Goal: Task Accomplishment & Management: Use online tool/utility

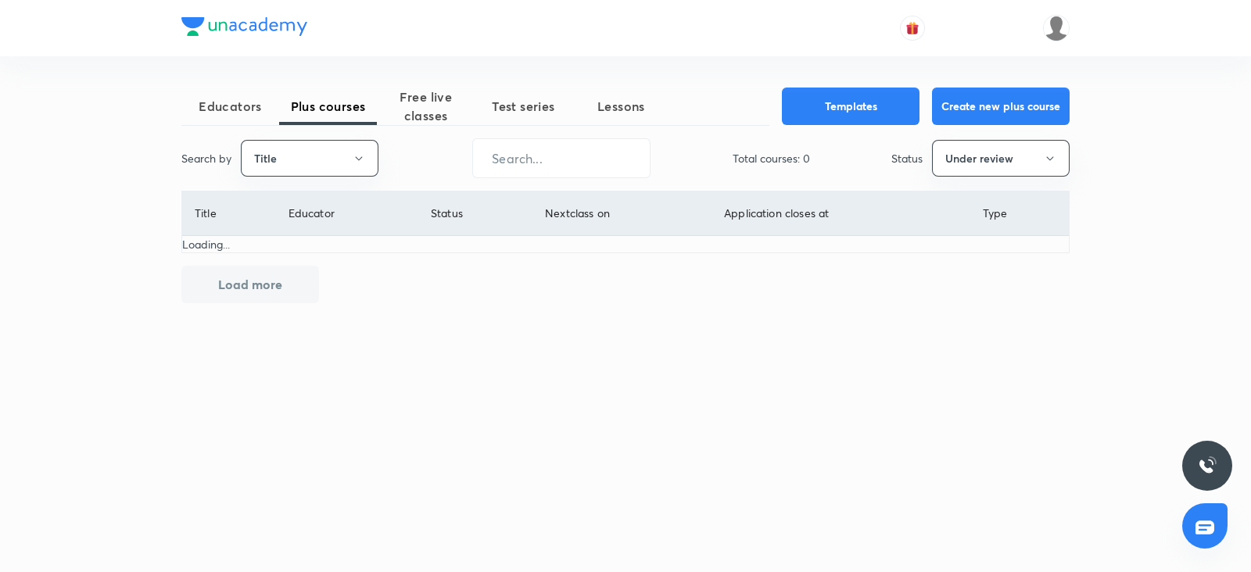
click at [363, 155] on icon "button" at bounding box center [359, 158] width 13 height 13
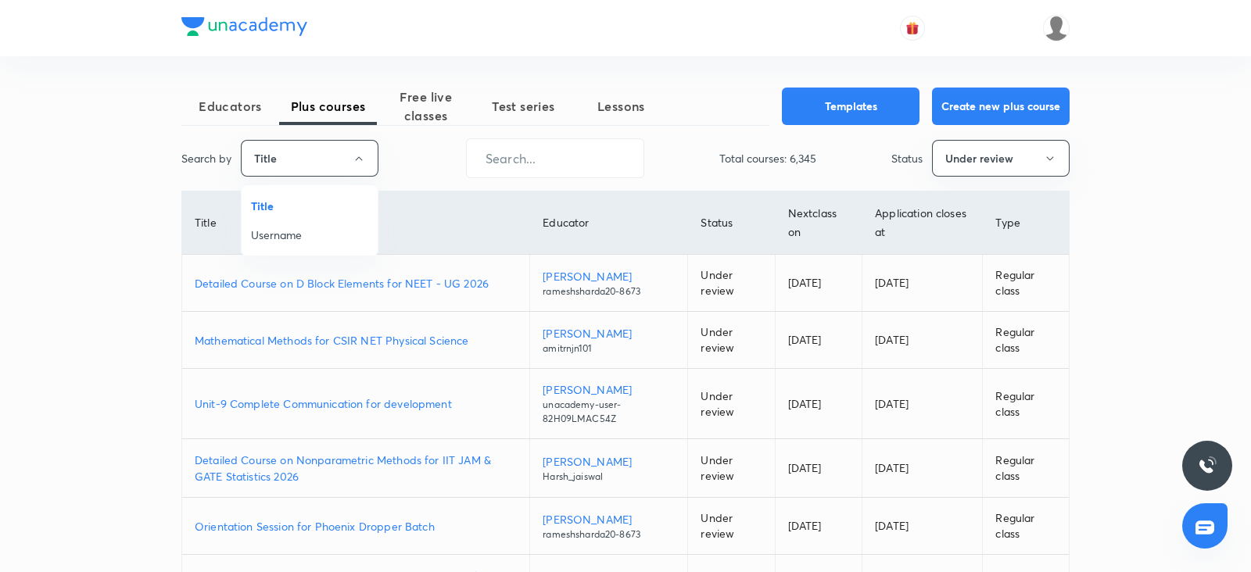
click at [317, 235] on span "Username" at bounding box center [309, 235] width 117 height 16
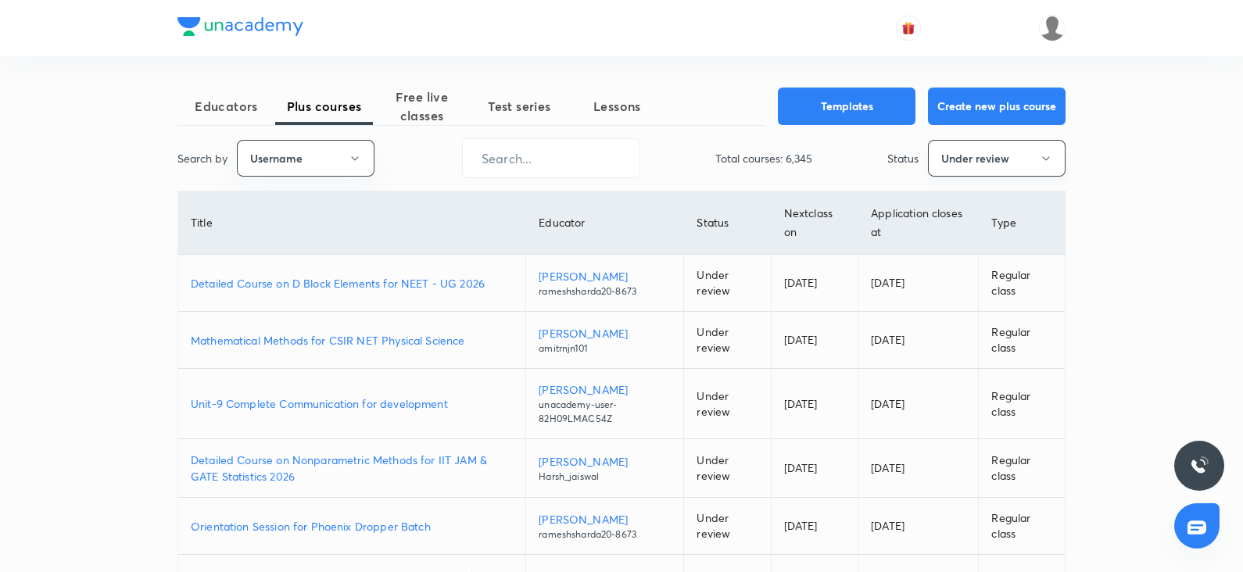
click at [1013, 172] on button "Under review" at bounding box center [997, 158] width 138 height 37
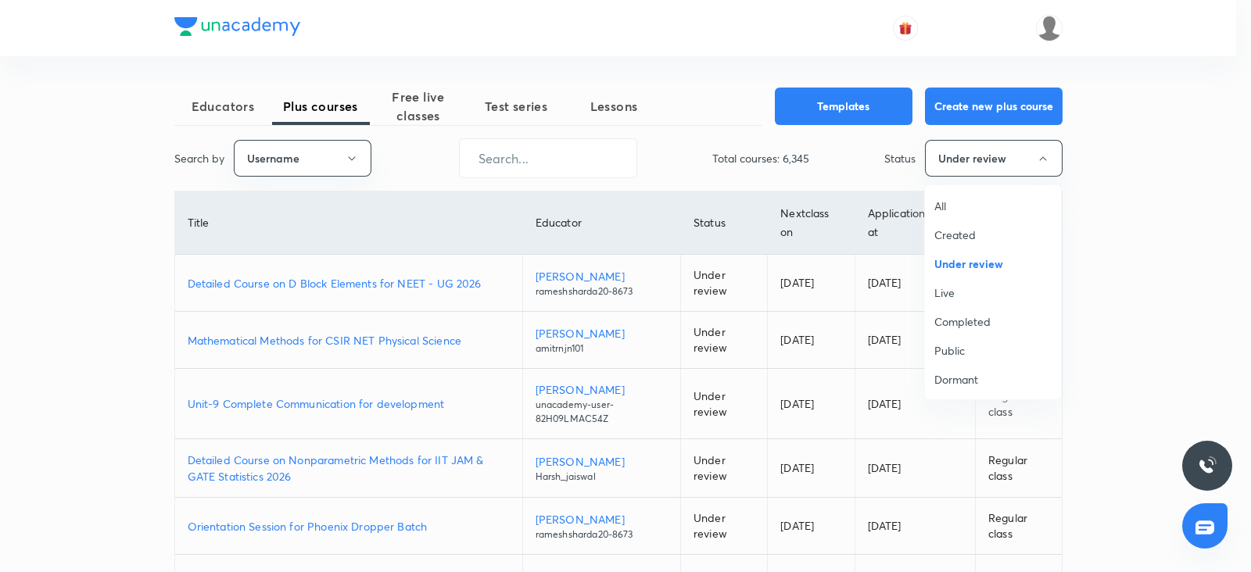
click at [949, 213] on span "All" at bounding box center [993, 206] width 117 height 16
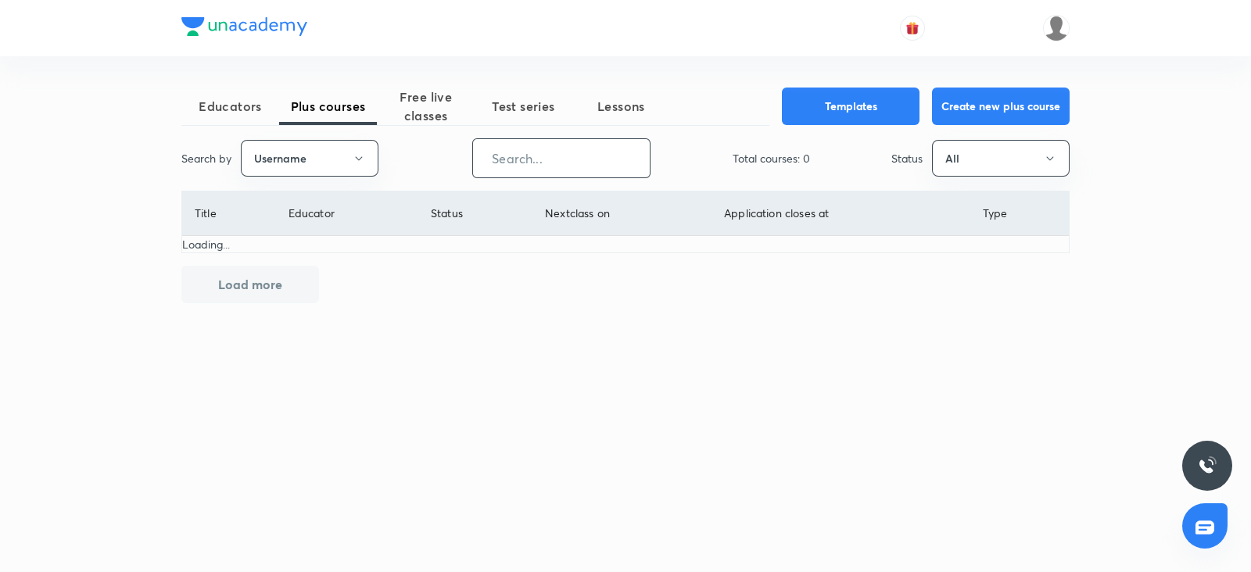
click at [520, 162] on input "text" at bounding box center [561, 158] width 177 height 40
paste input "unacademy-user-U0GW6PLIVHNG"
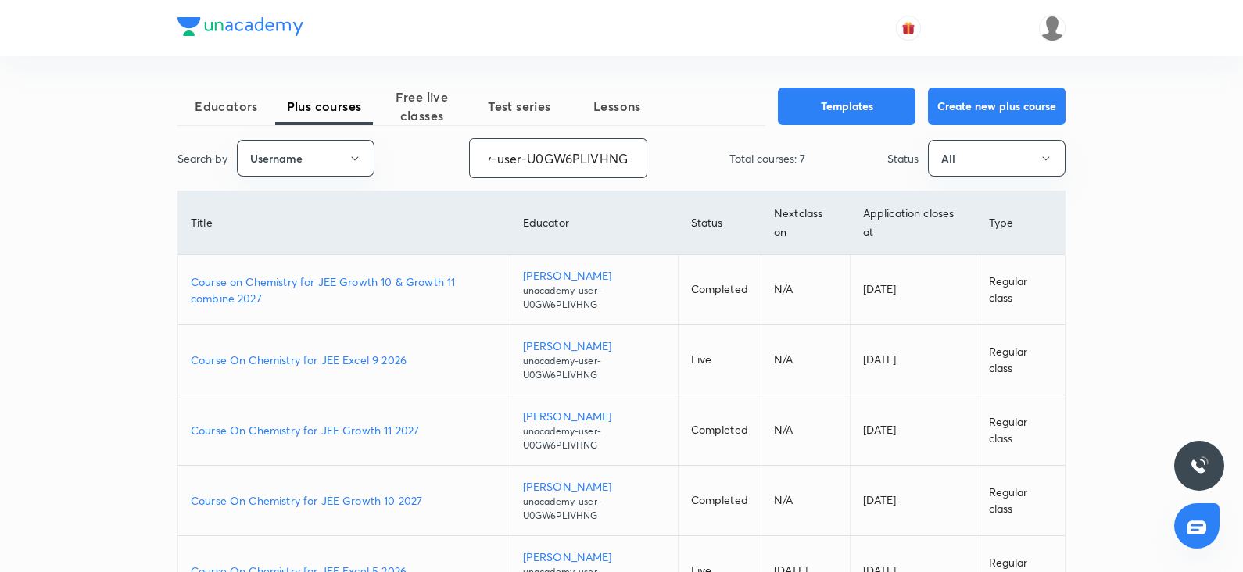
type input "unacademy-user-U0GW6PLIVHNG"
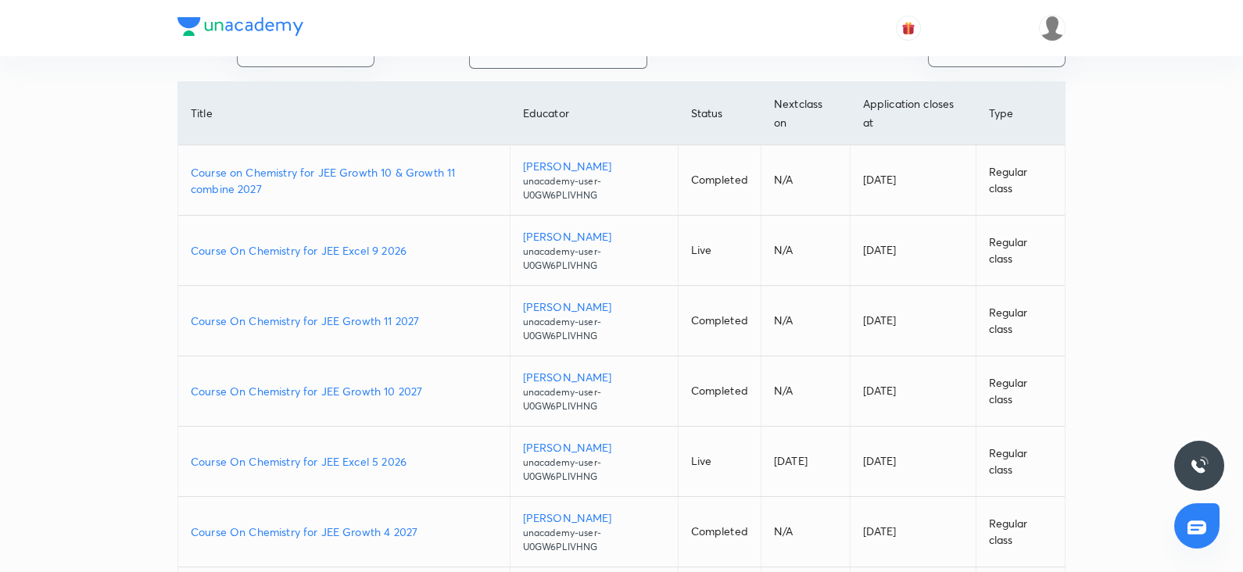
scroll to position [113, 0]
click at [364, 248] on p "Course On Chemistry for JEE Excel 9 2026" at bounding box center [344, 247] width 307 height 16
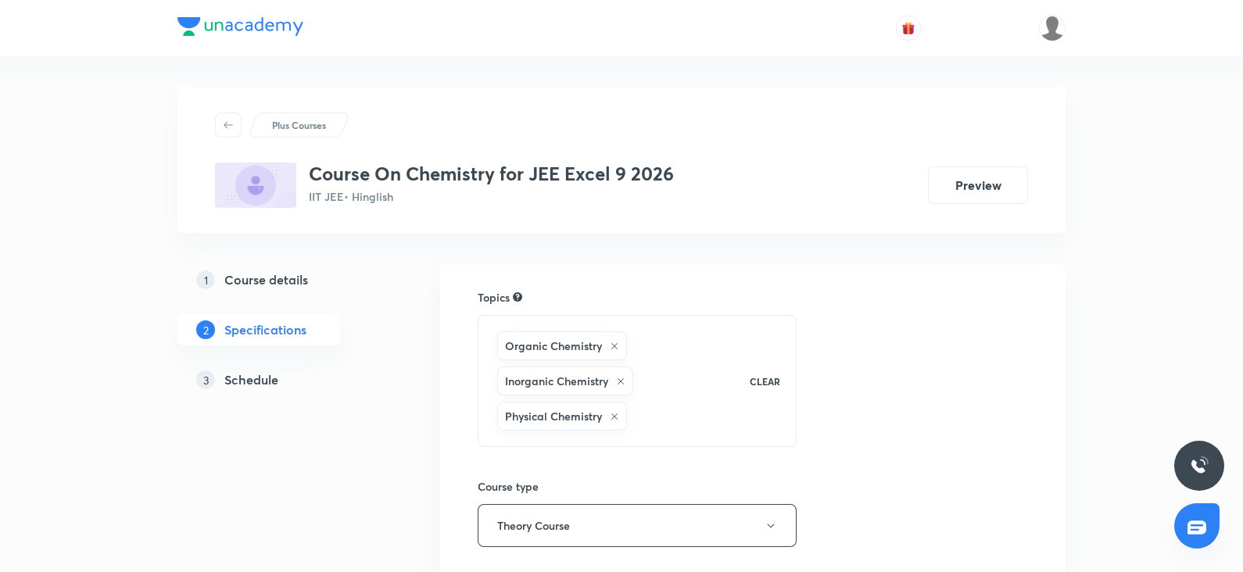
click at [270, 382] on h5 "Schedule" at bounding box center [251, 380] width 54 height 19
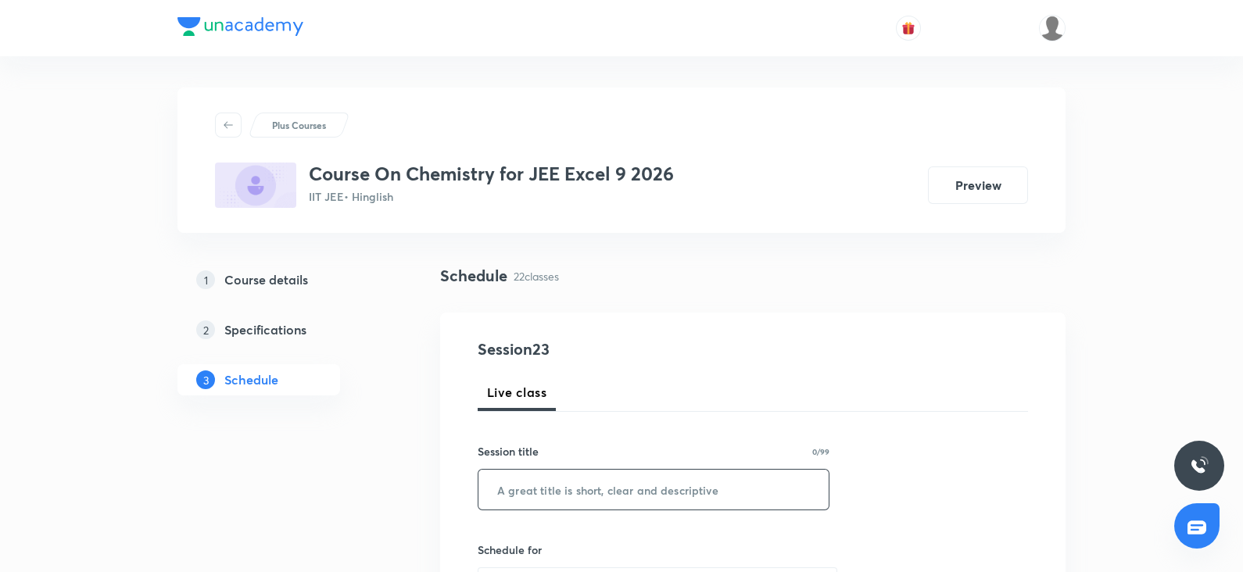
click at [574, 502] on input "text" at bounding box center [654, 490] width 350 height 40
paste input "Nitrogen containing compounds"
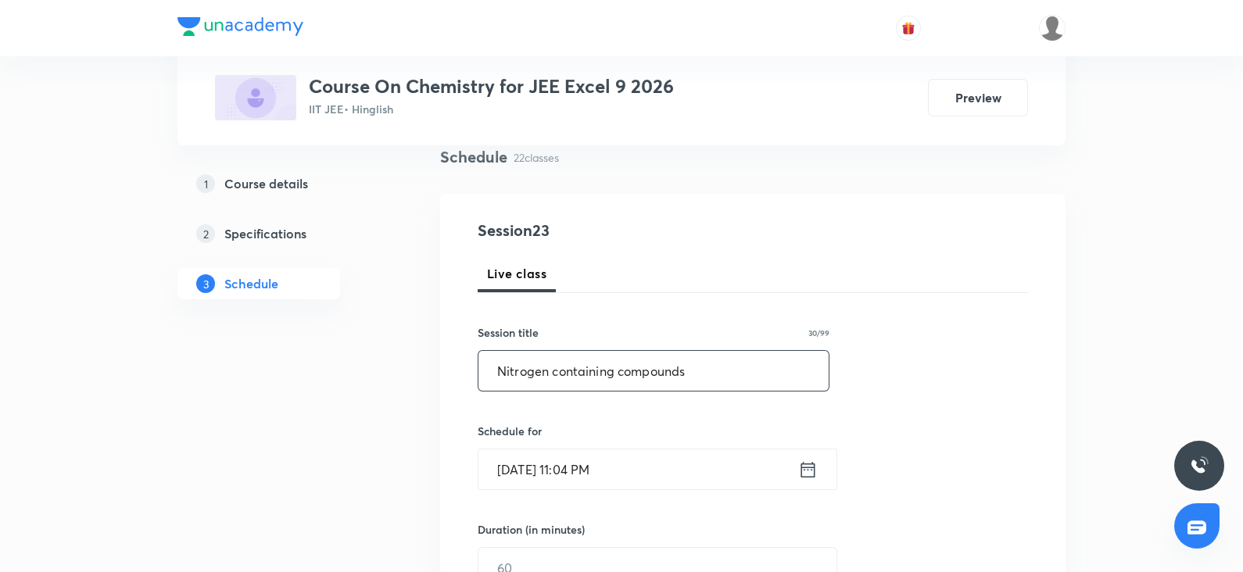
scroll to position [132, 0]
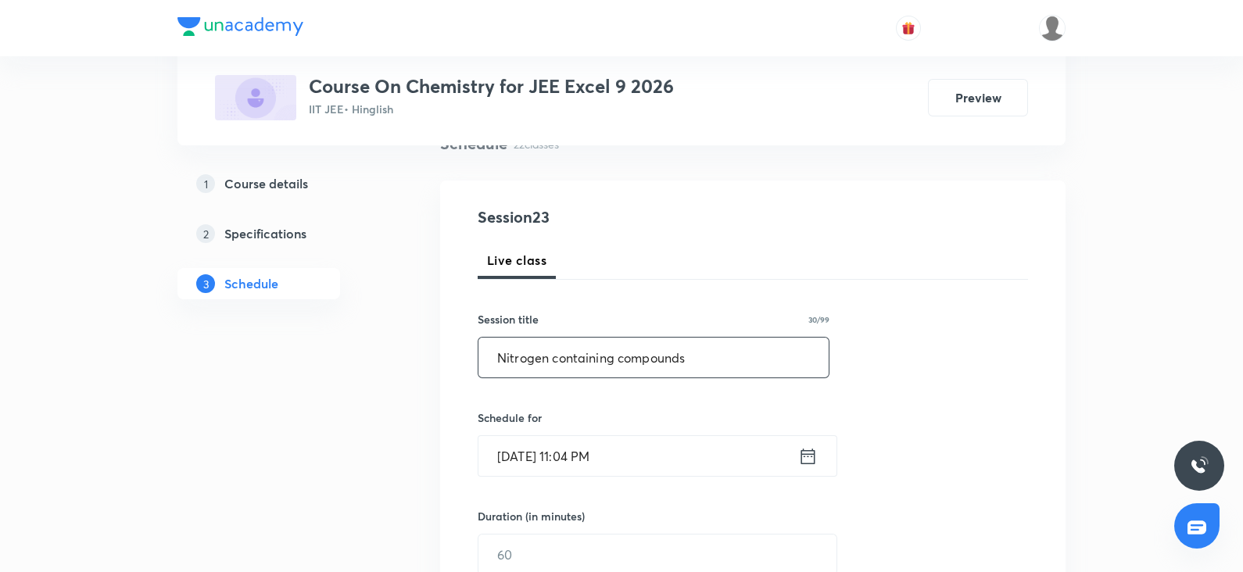
type input "Nitrogen containing compounds"
click at [562, 462] on input "Oct 7, 2025, 11:04 PM" at bounding box center [639, 456] width 320 height 40
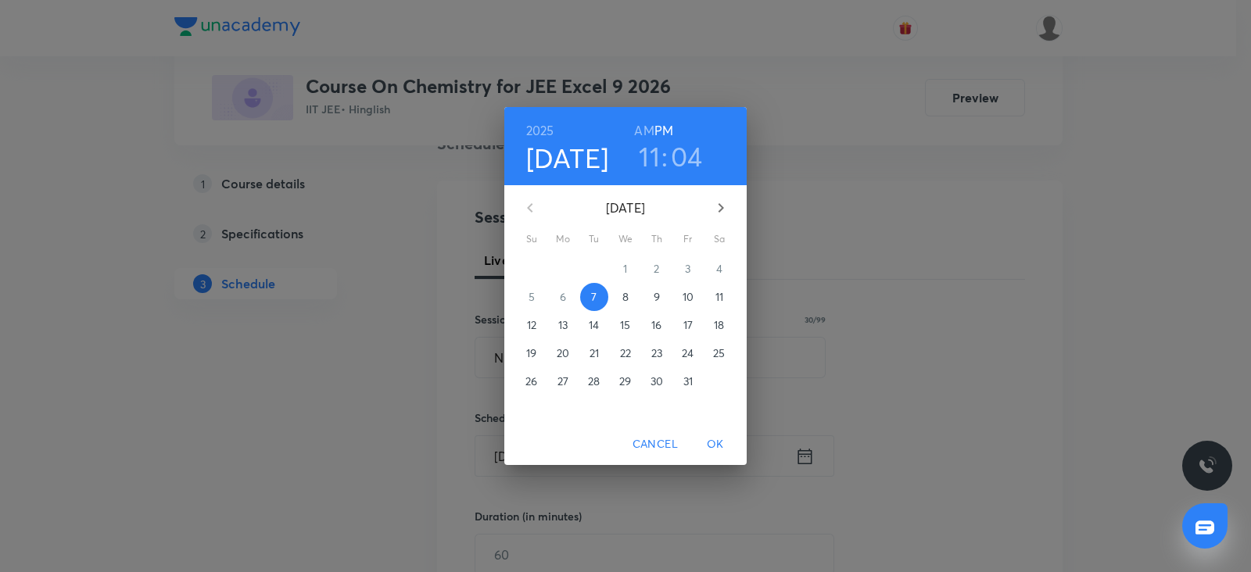
click at [621, 296] on span "8" at bounding box center [626, 297] width 28 height 16
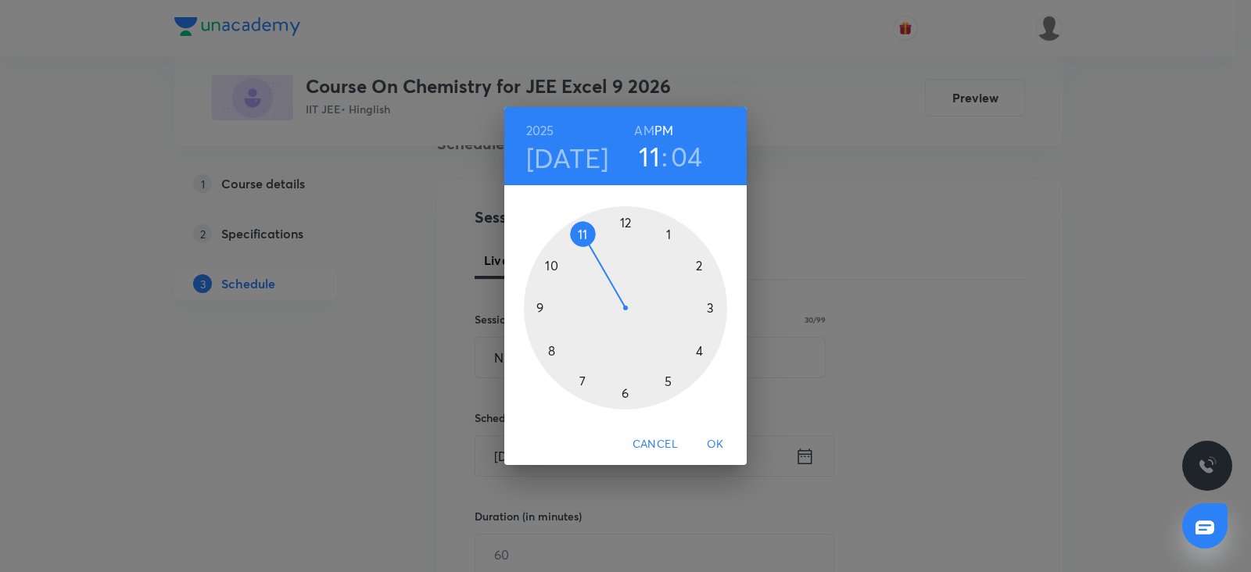
click at [700, 350] on div at bounding box center [625, 307] width 203 height 203
click at [627, 217] on div at bounding box center [625, 307] width 203 height 203
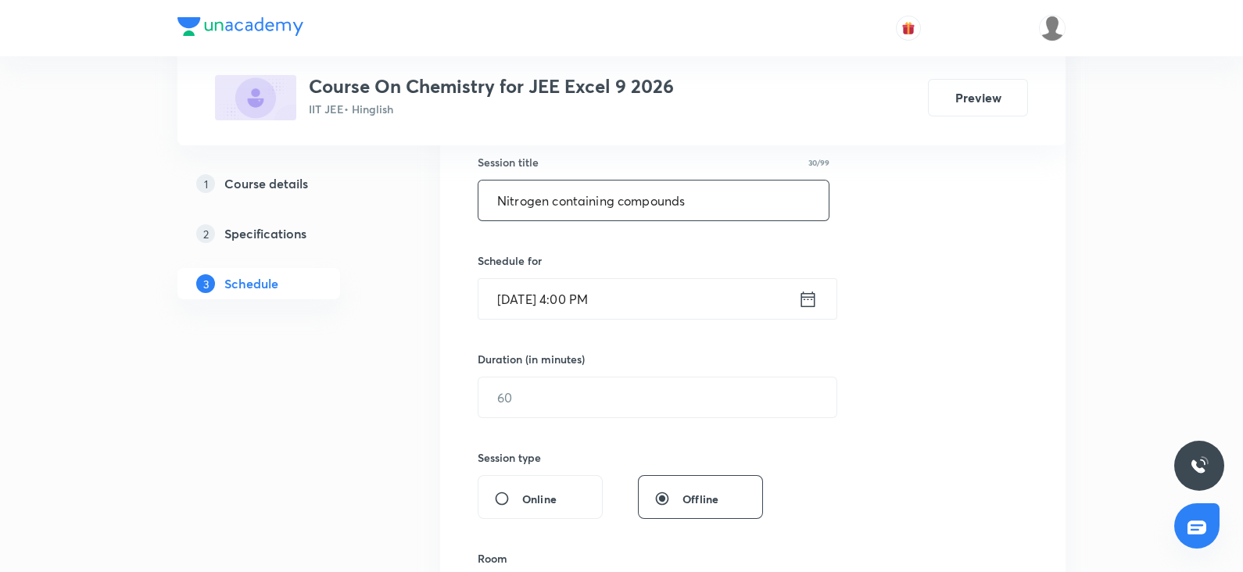
scroll to position [302, 0]
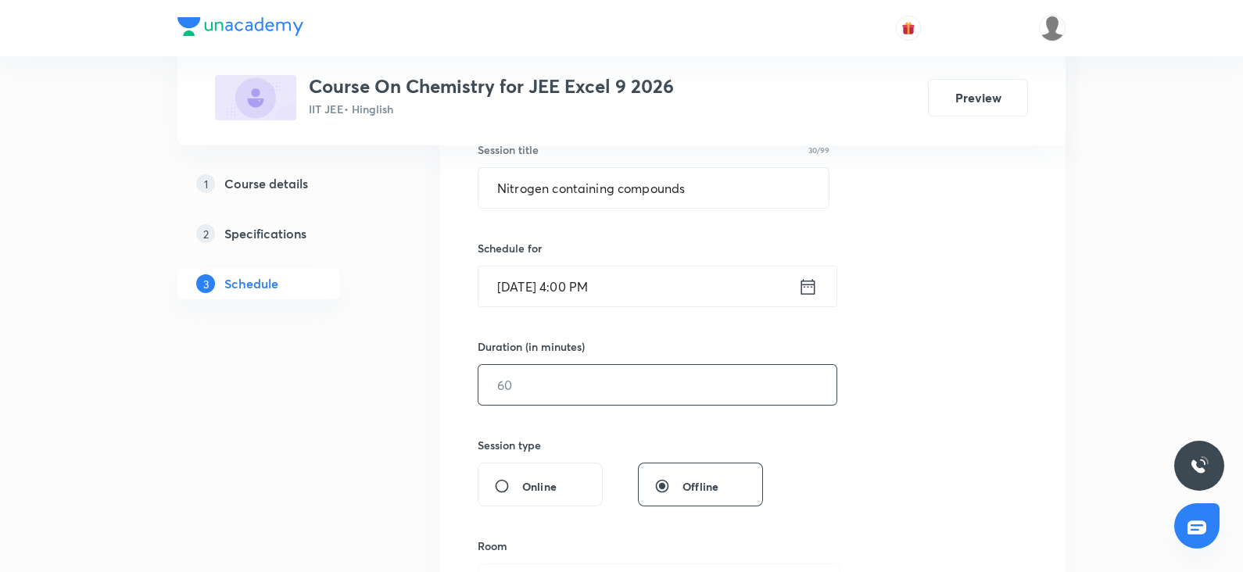
click at [519, 379] on input "text" at bounding box center [658, 385] width 358 height 40
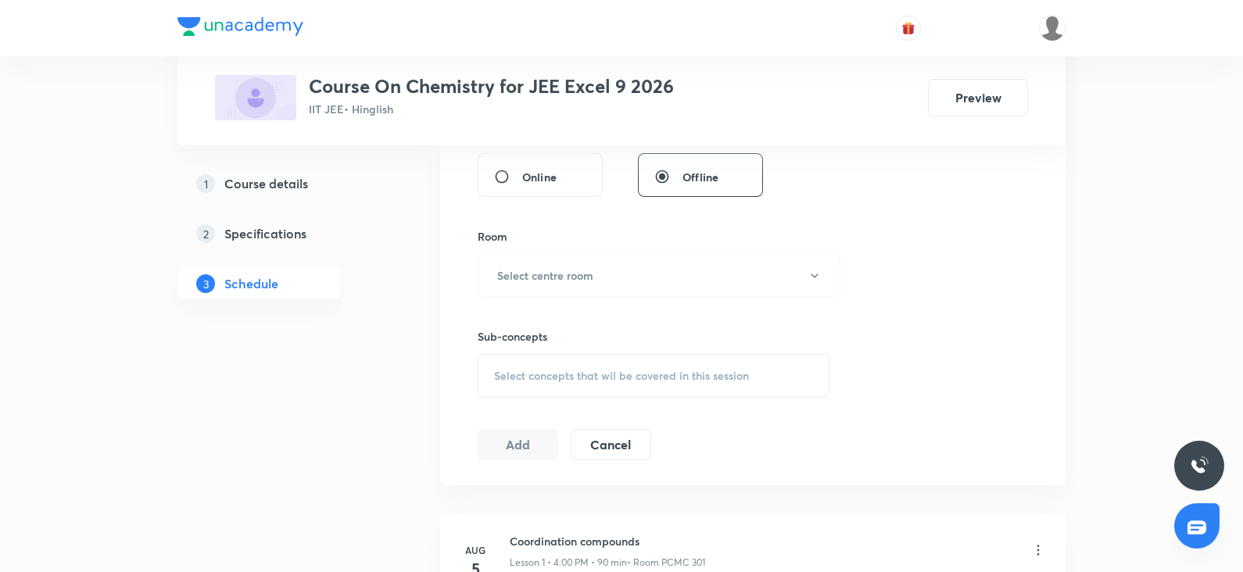
scroll to position [615, 0]
type input "90"
click at [533, 268] on h6 "Select centre room" at bounding box center [545, 272] width 96 height 16
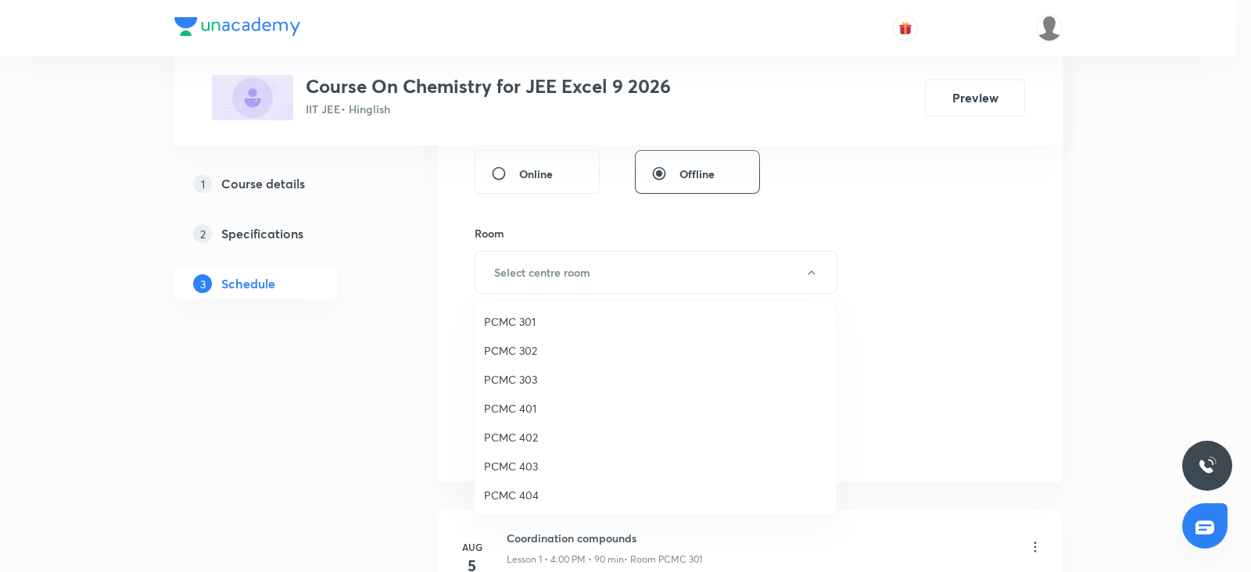
click at [528, 325] on span "PCMC 301" at bounding box center [655, 322] width 343 height 16
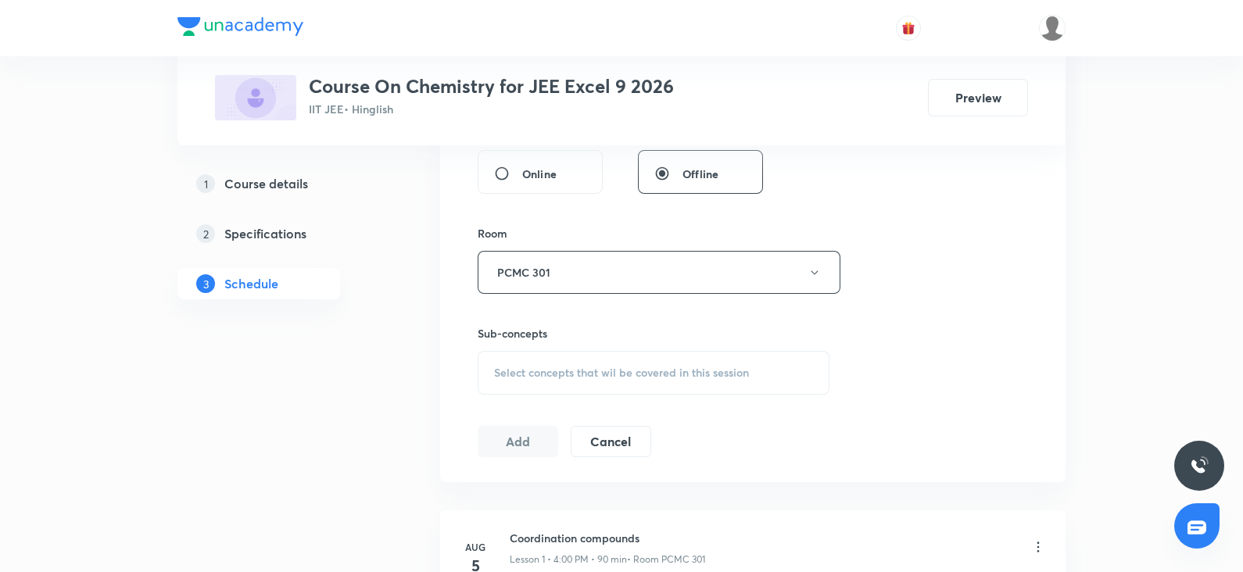
click at [550, 368] on span "Select concepts that wil be covered in this session" at bounding box center [621, 373] width 255 height 13
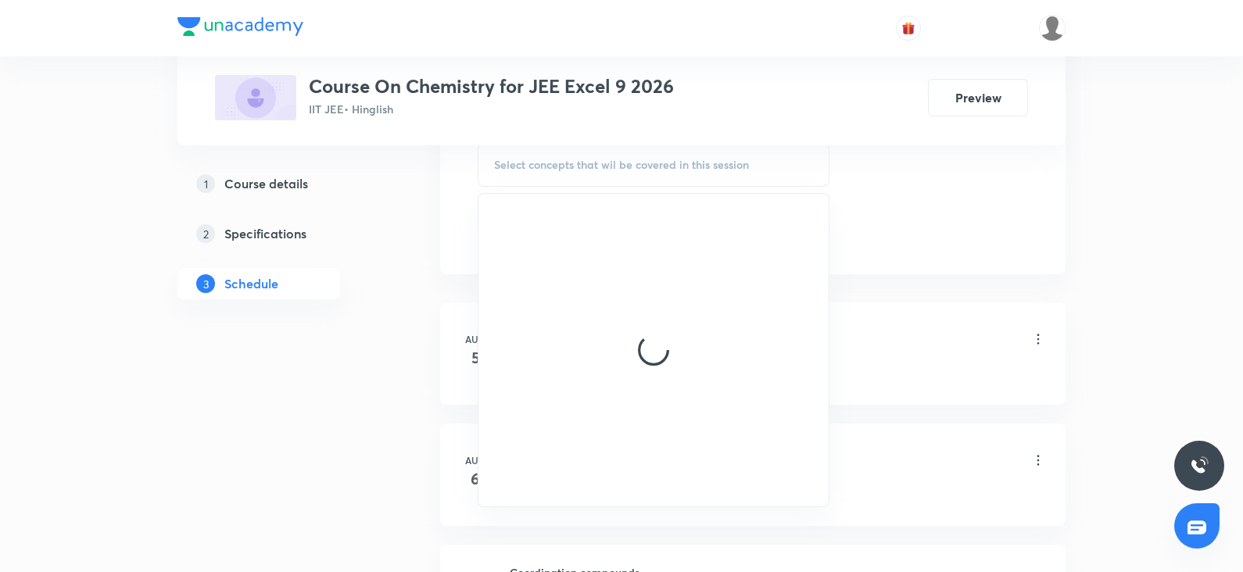
scroll to position [825, 0]
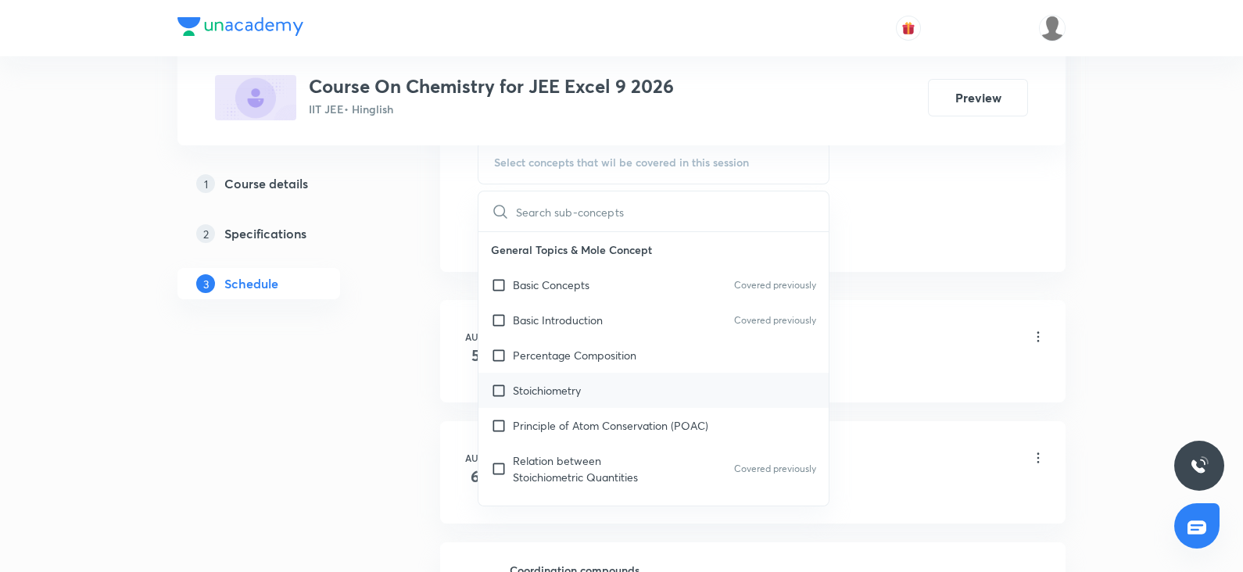
click at [559, 377] on div "Stoichiometry" at bounding box center [654, 390] width 350 height 35
checkbox input "true"
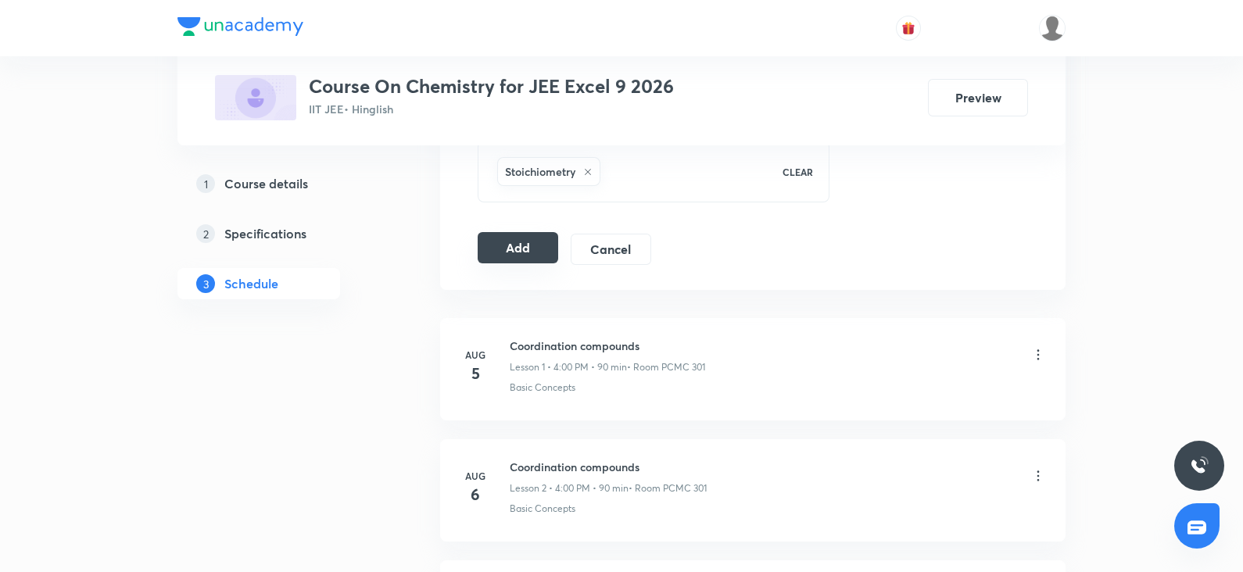
click at [494, 256] on button "Add" at bounding box center [518, 247] width 81 height 31
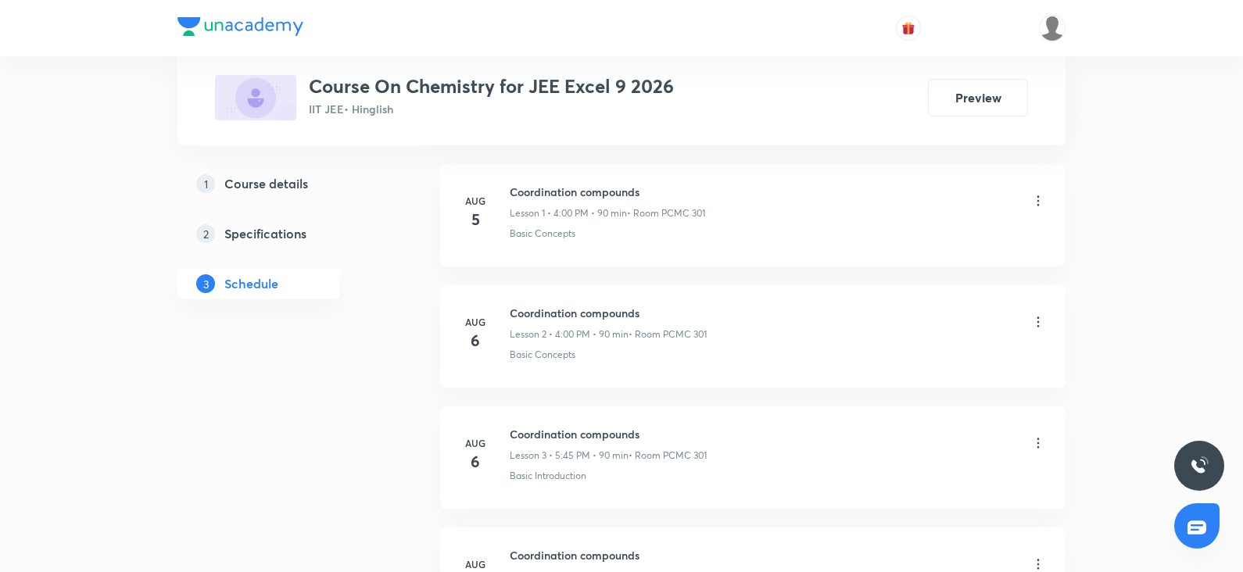
scroll to position [0, 0]
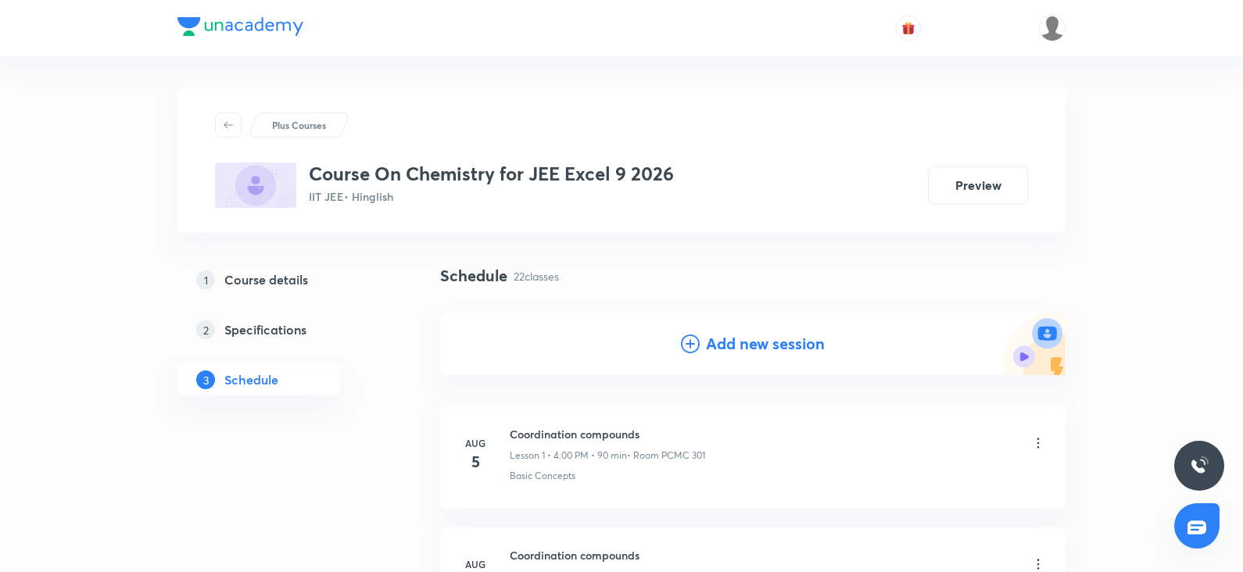
click at [735, 343] on h4 "Add new session" at bounding box center [765, 343] width 119 height 23
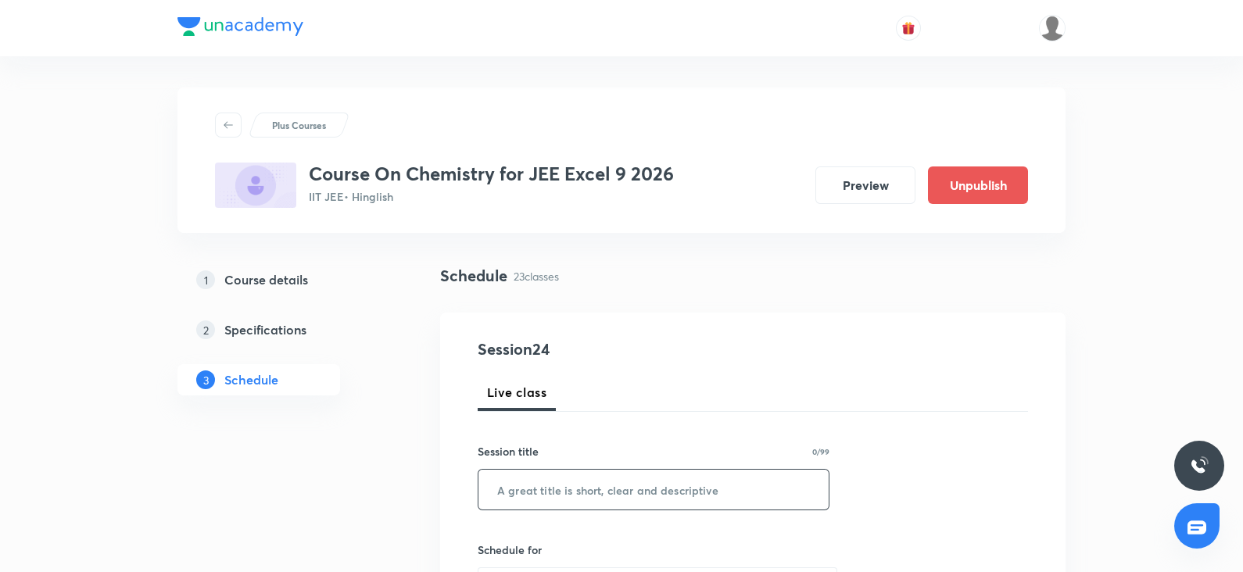
click at [568, 497] on input "text" at bounding box center [654, 490] width 350 height 40
paste input "Nitrogen containing compounds"
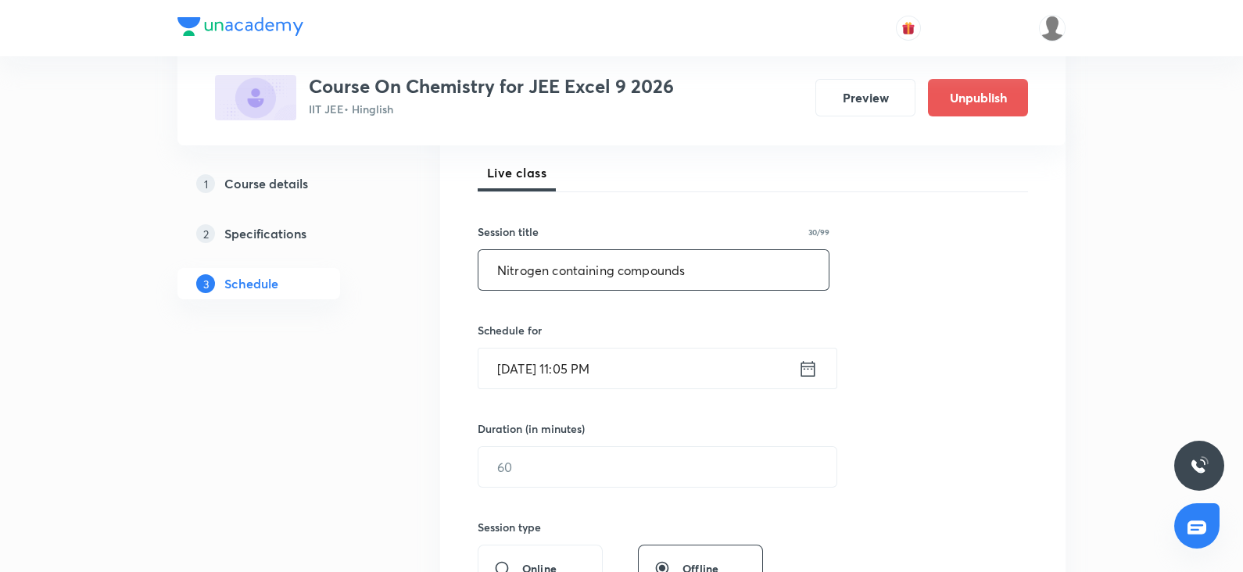
scroll to position [230, 0]
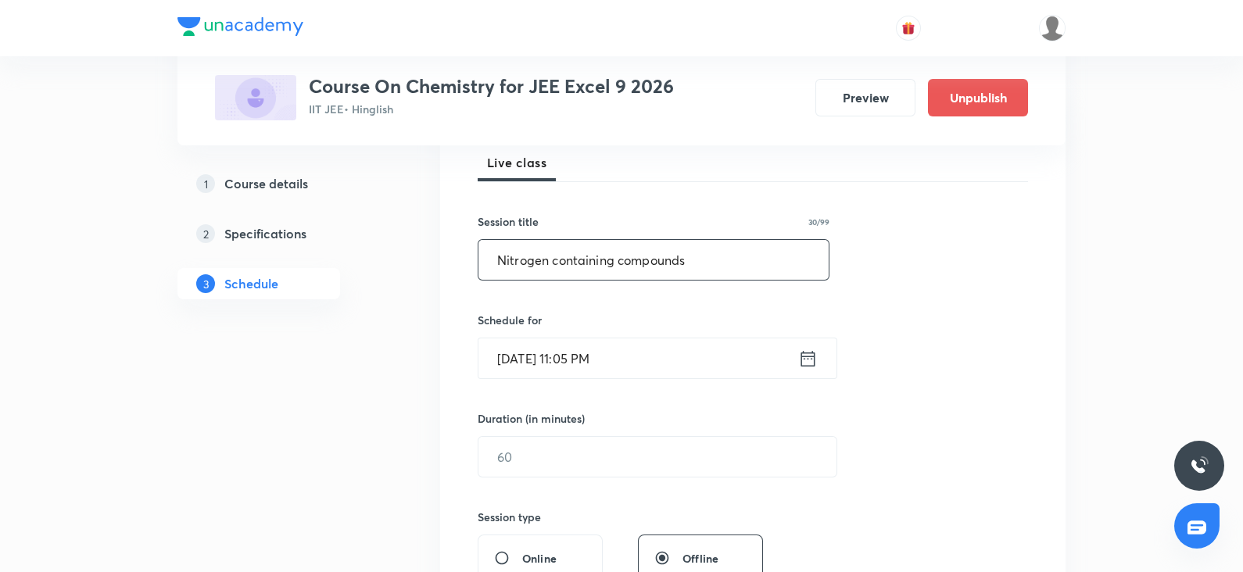
type input "Nitrogen containing compounds"
click at [555, 353] on input "Oct 7, 2025, 11:05 PM" at bounding box center [639, 359] width 320 height 40
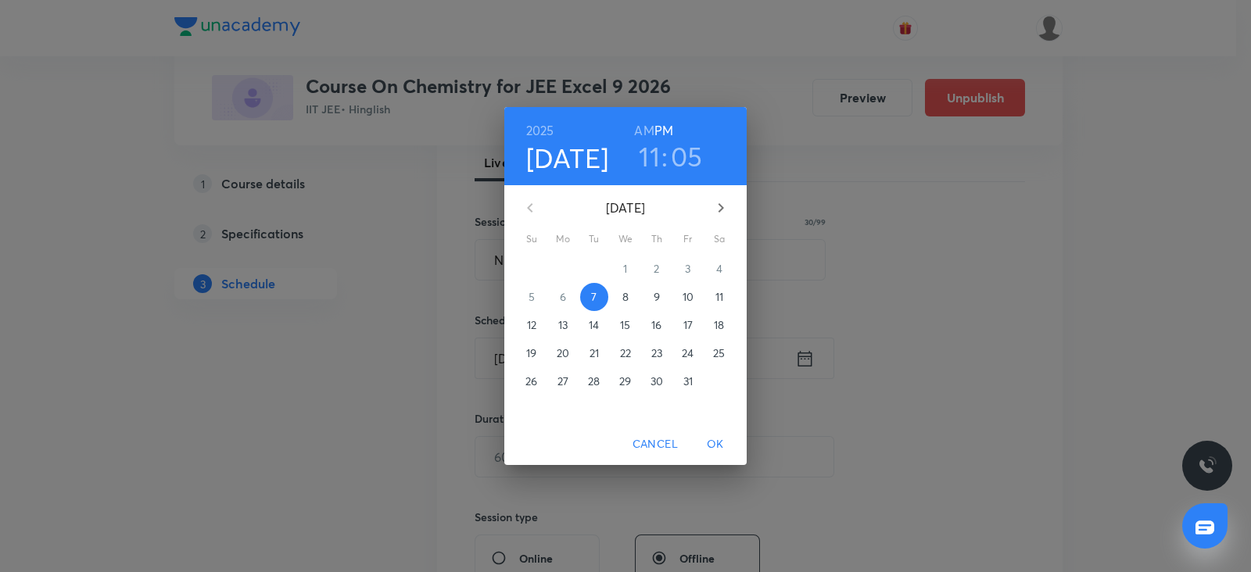
click at [623, 298] on p "8" at bounding box center [626, 297] width 6 height 16
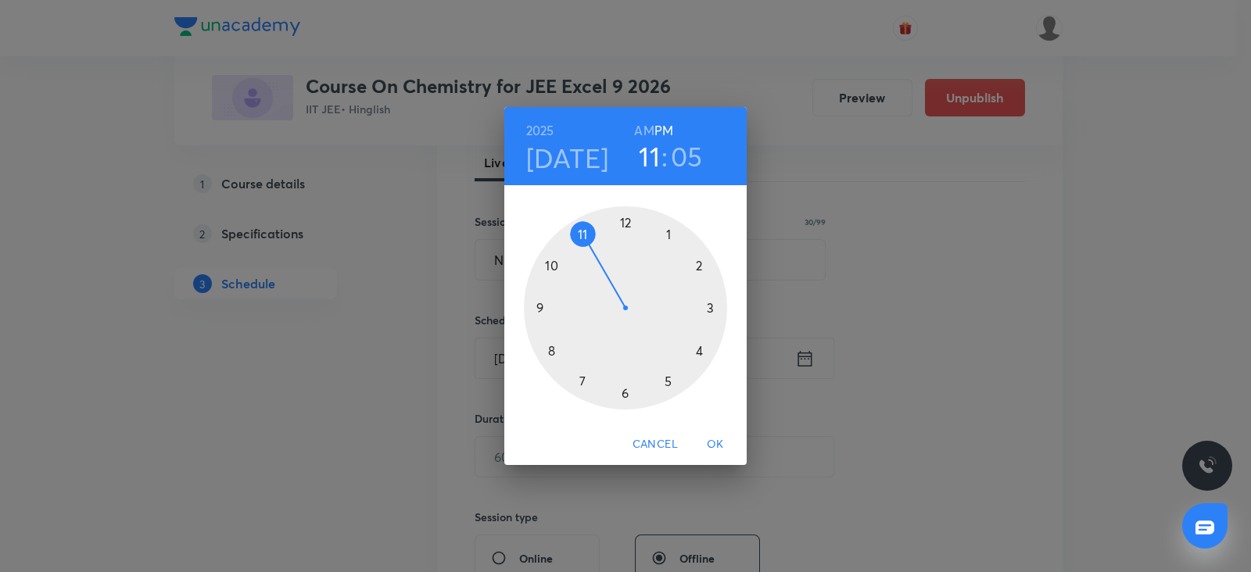
click at [649, 134] on h6 "AM" at bounding box center [644, 131] width 20 height 22
click at [666, 125] on h6 "PM" at bounding box center [664, 131] width 19 height 22
click at [664, 379] on div at bounding box center [625, 307] width 203 height 203
click at [537, 303] on div at bounding box center [625, 307] width 203 height 203
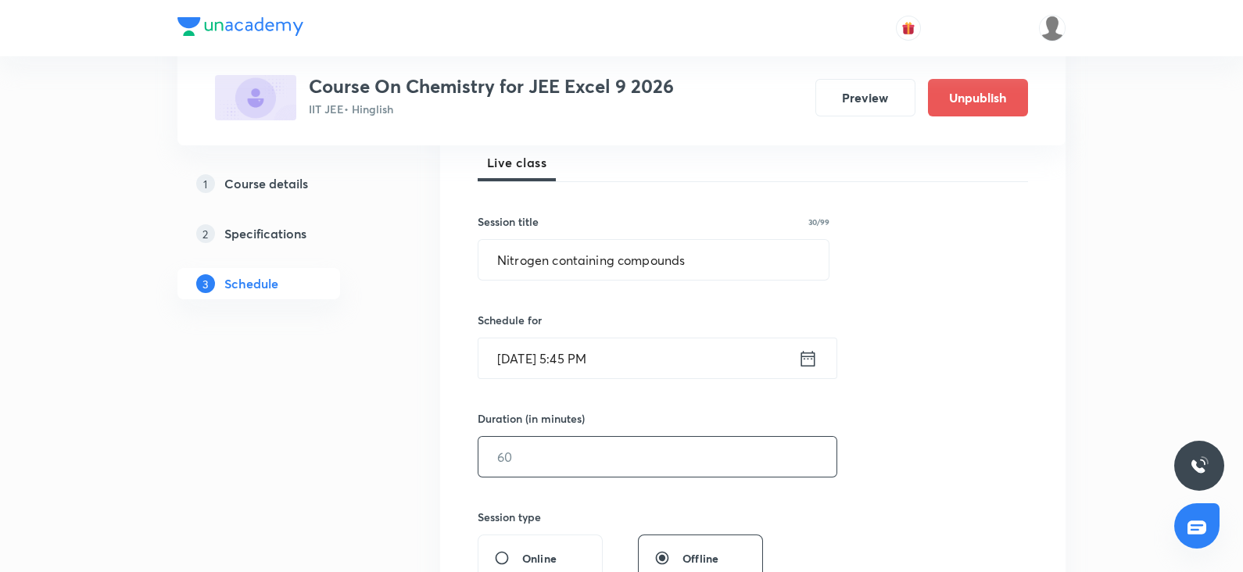
scroll to position [302, 0]
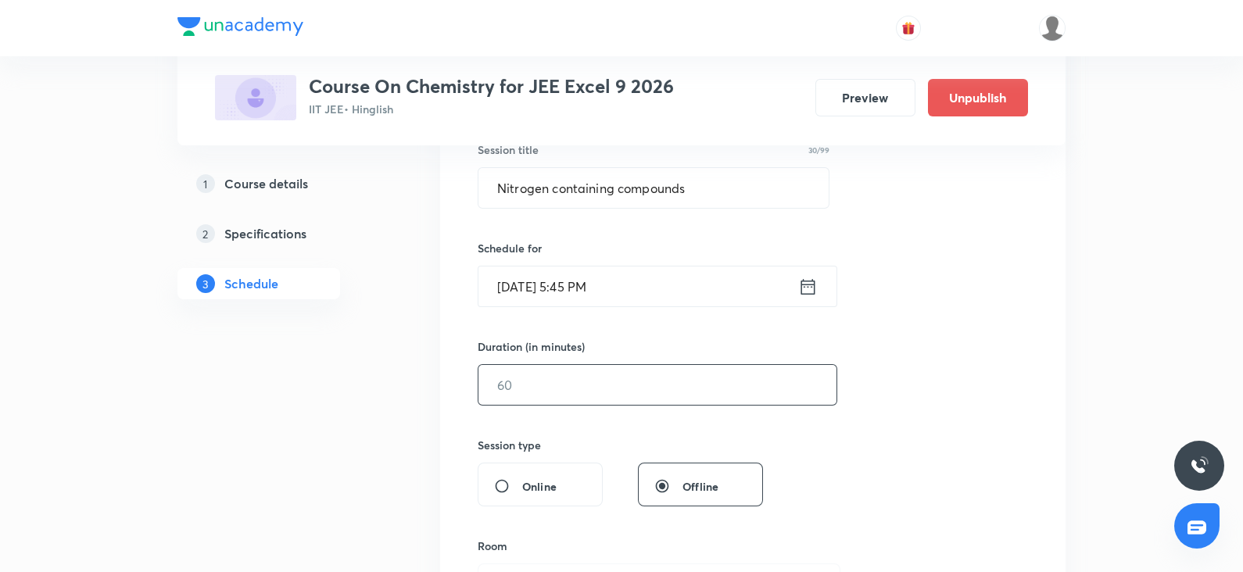
click at [528, 375] on input "text" at bounding box center [658, 385] width 358 height 40
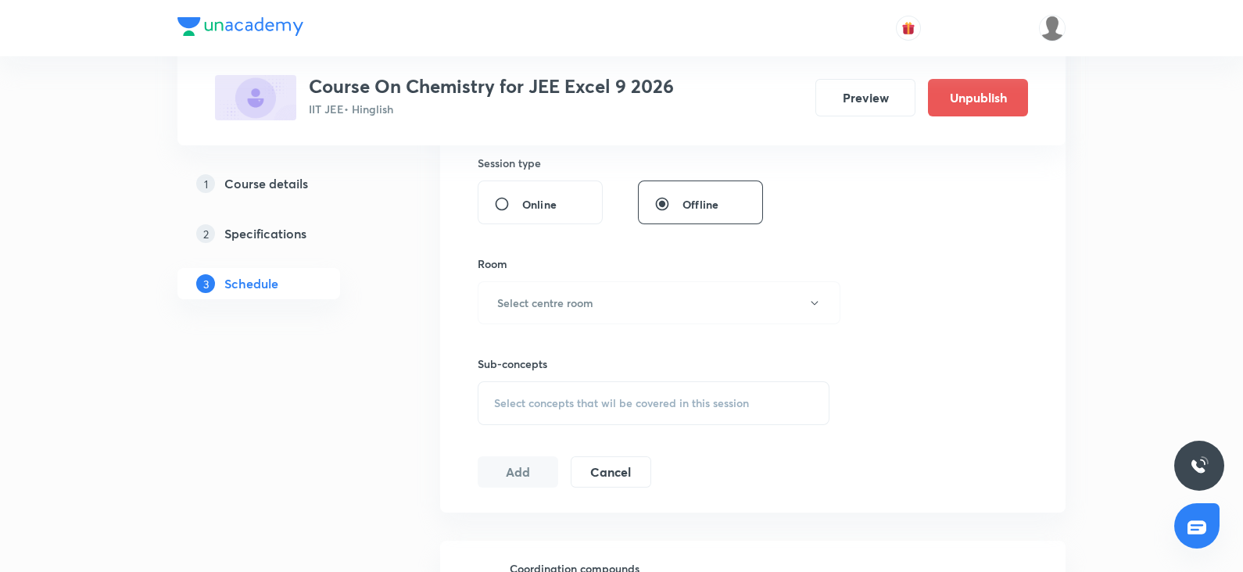
scroll to position [601, 0]
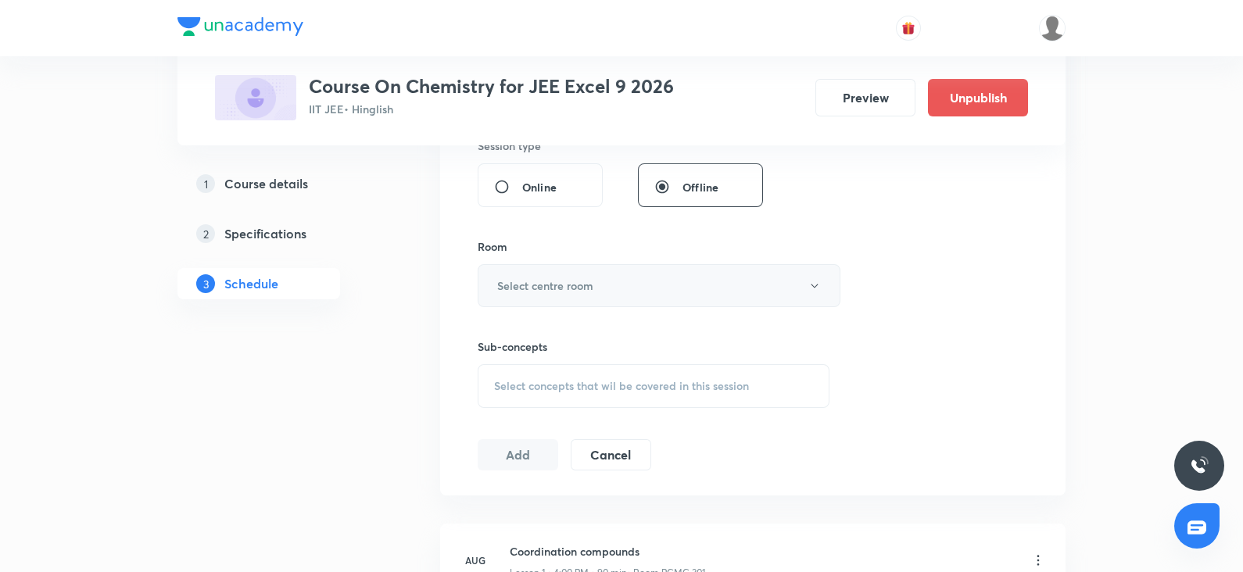
type input "90"
click at [508, 295] on button "Select centre room" at bounding box center [659, 285] width 363 height 43
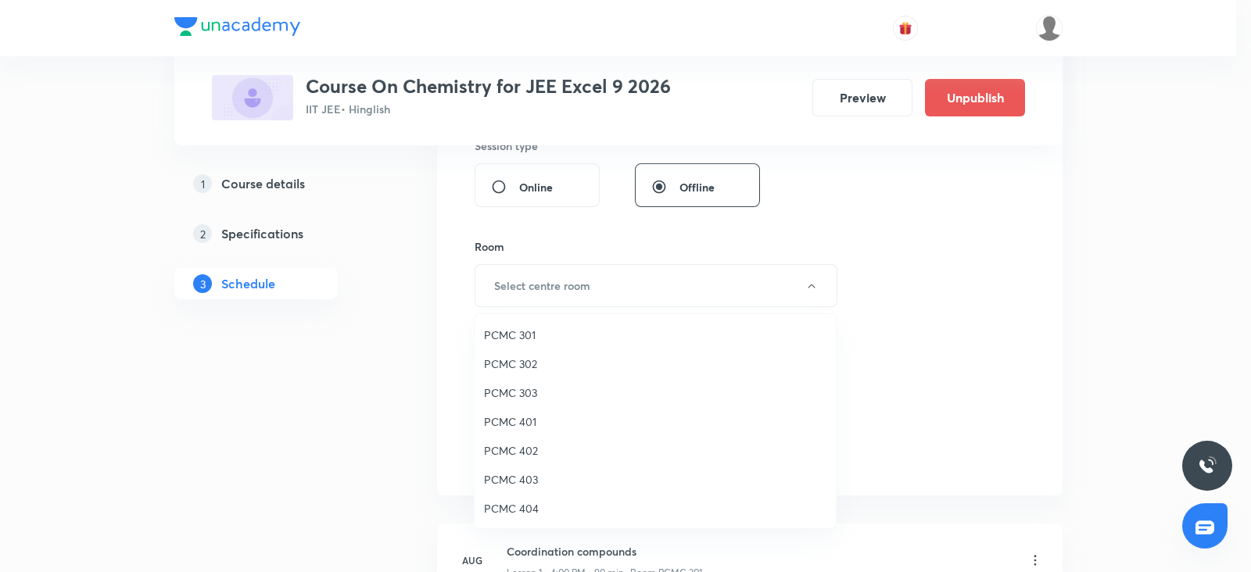
click at [515, 327] on span "PCMC 301" at bounding box center [655, 335] width 343 height 16
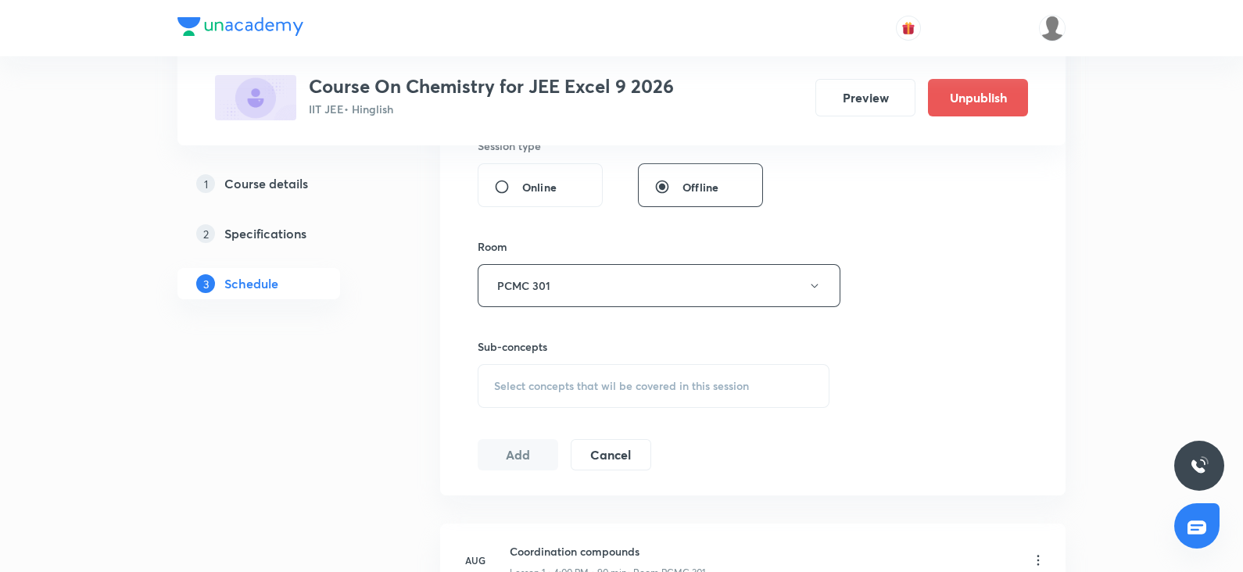
click at [575, 389] on span "Select concepts that wil be covered in this session" at bounding box center [621, 386] width 255 height 13
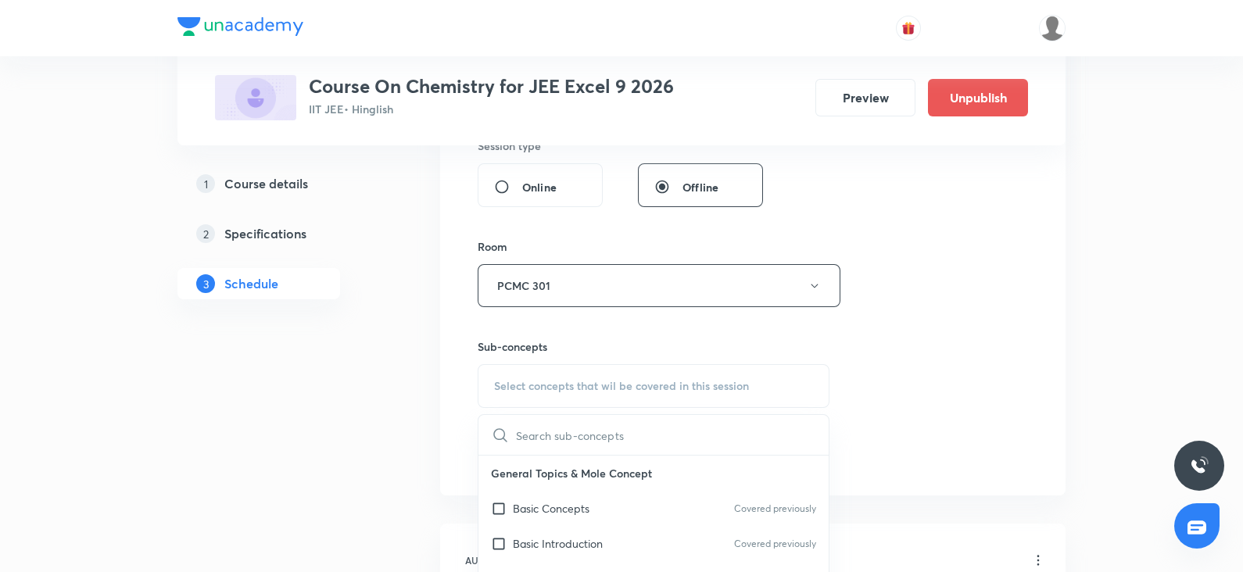
scroll to position [836, 0]
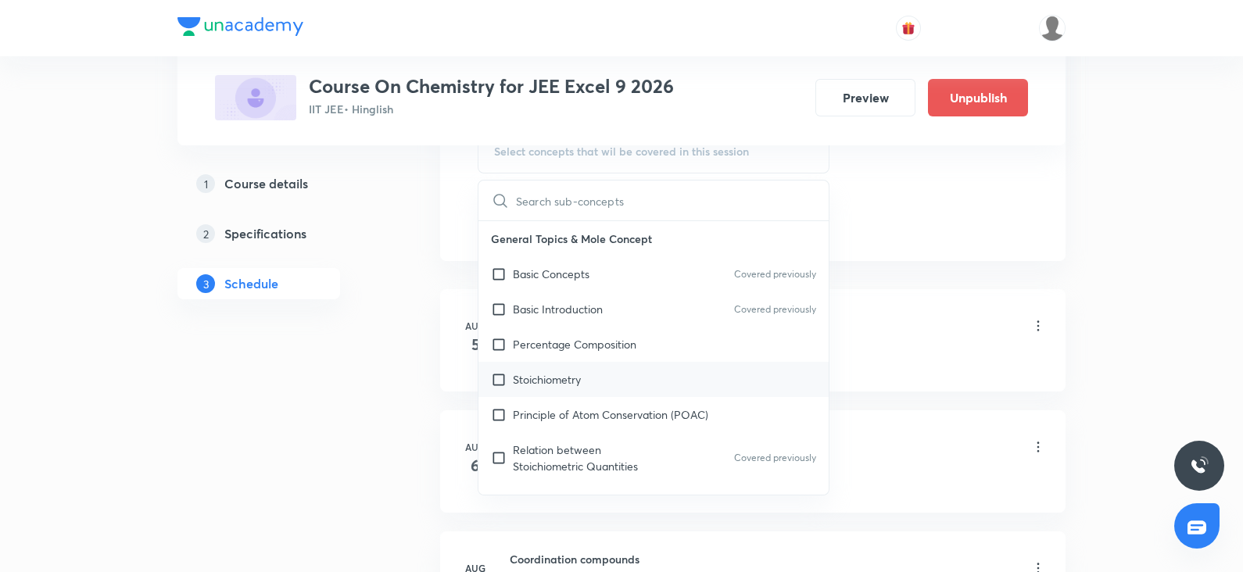
click at [558, 394] on div "Stoichiometry" at bounding box center [654, 379] width 350 height 35
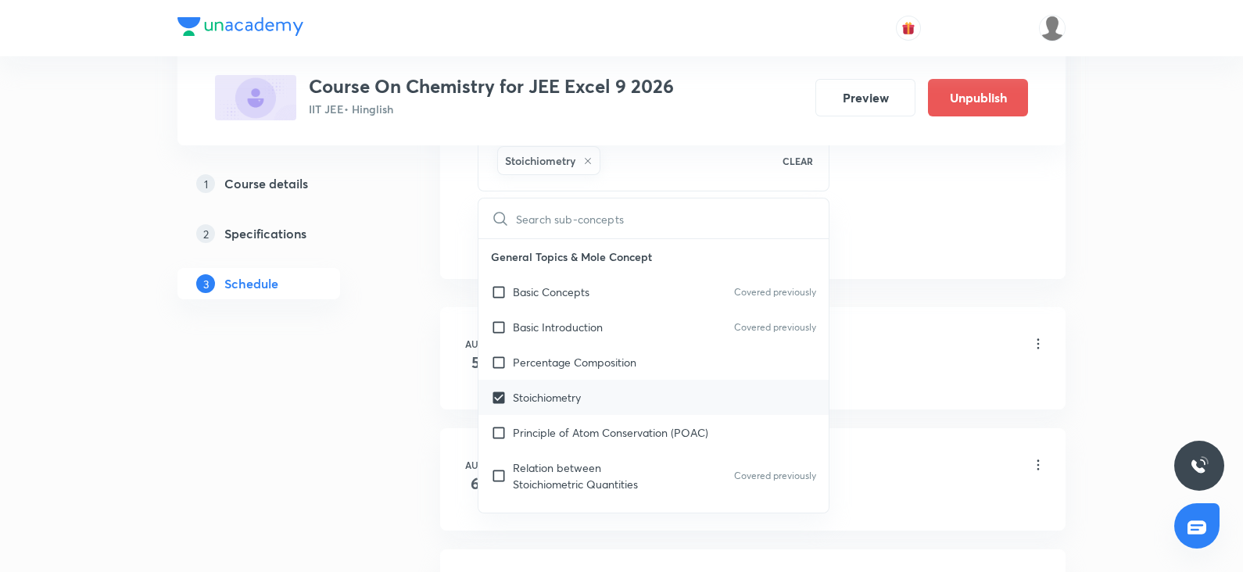
checkbox input "true"
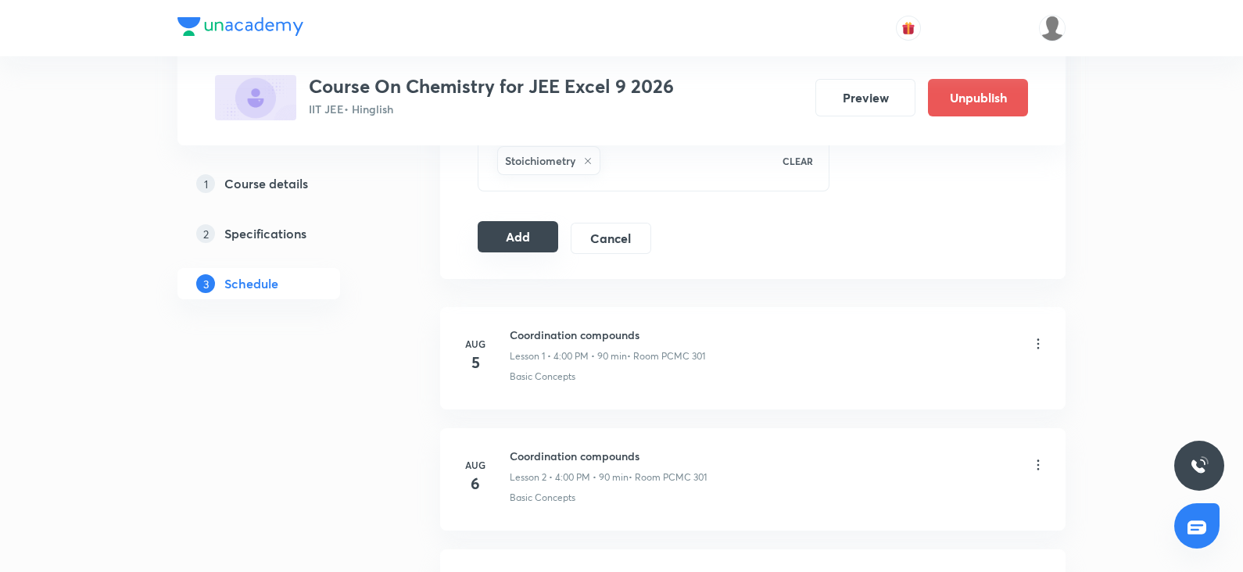
click at [512, 249] on button "Add" at bounding box center [518, 236] width 81 height 31
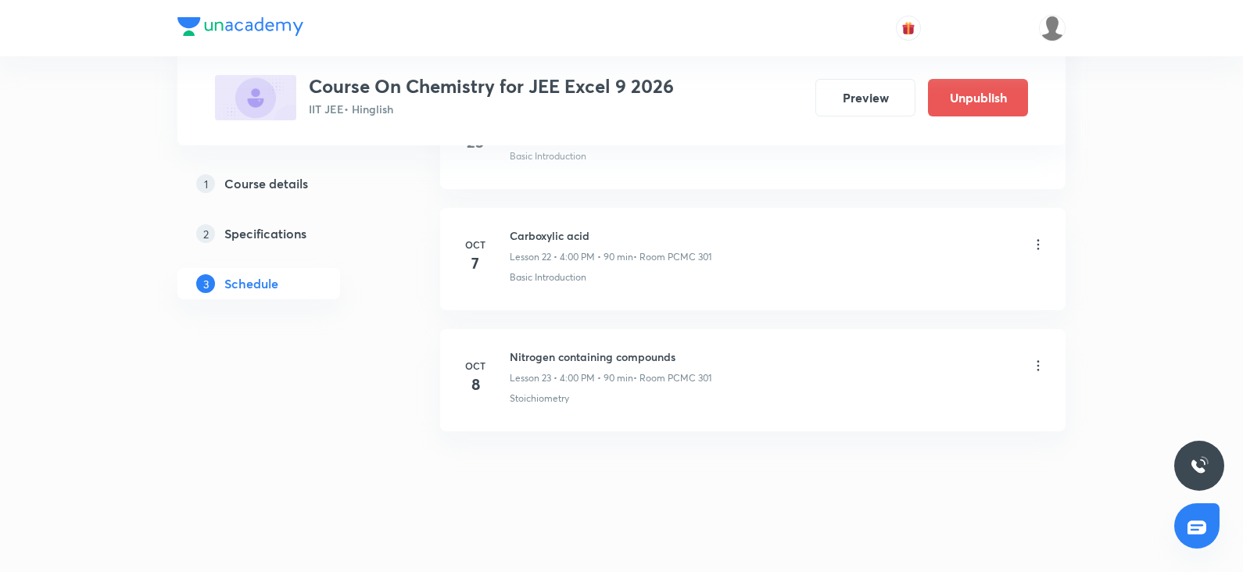
scroll to position [2865, 0]
